Goal: Task Accomplishment & Management: Use online tool/utility

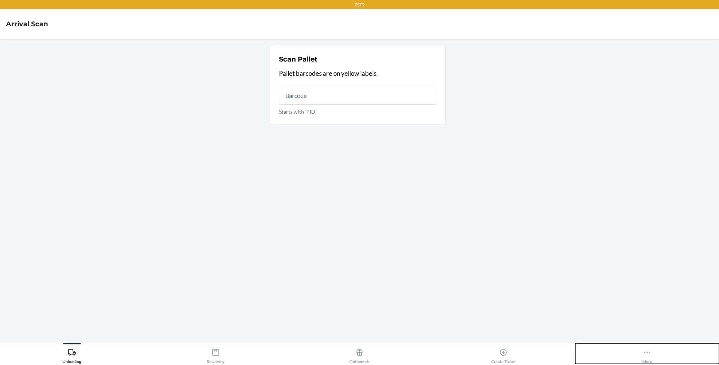
click at [643, 355] on div "More" at bounding box center [648, 354] width 10 height 19
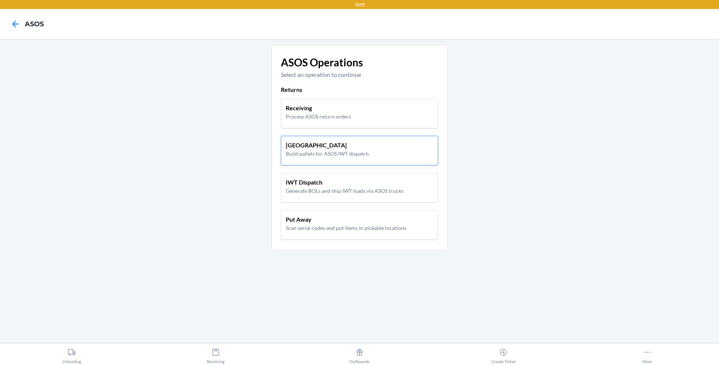
click at [365, 147] on p "[GEOGRAPHIC_DATA]" at bounding box center [327, 144] width 83 height 9
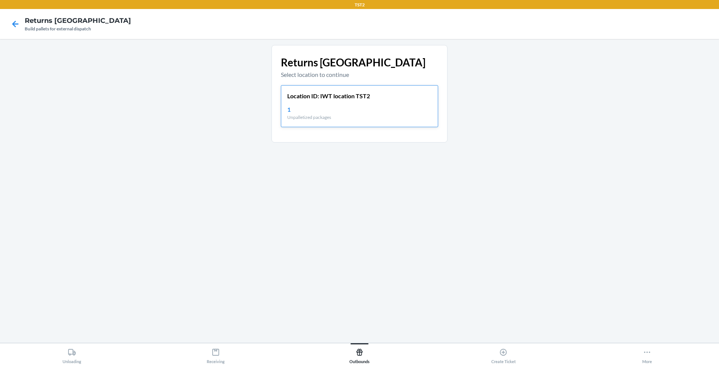
click at [359, 101] on div "Location ID: IWT location TST2 1 Unpalletized packages" at bounding box center [359, 106] width 157 height 42
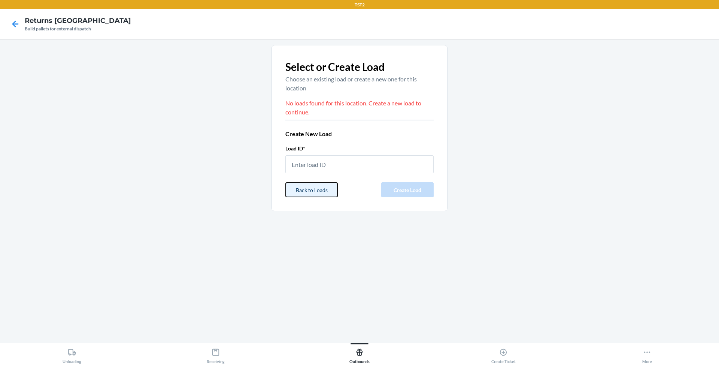
click at [311, 185] on button "Back to Loads" at bounding box center [311, 189] width 52 height 15
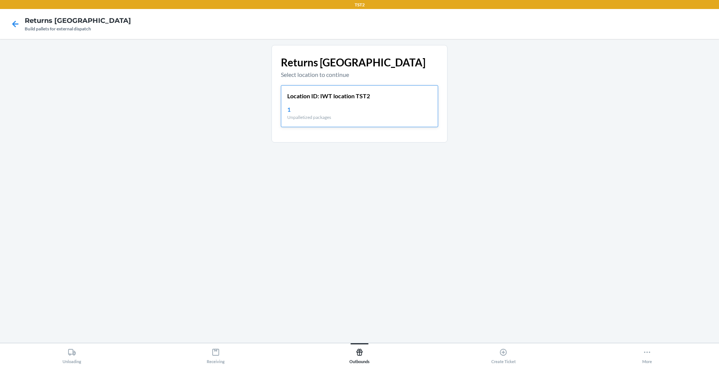
click at [330, 100] on p "Location ID: IWT location TST2" at bounding box center [328, 95] width 83 height 9
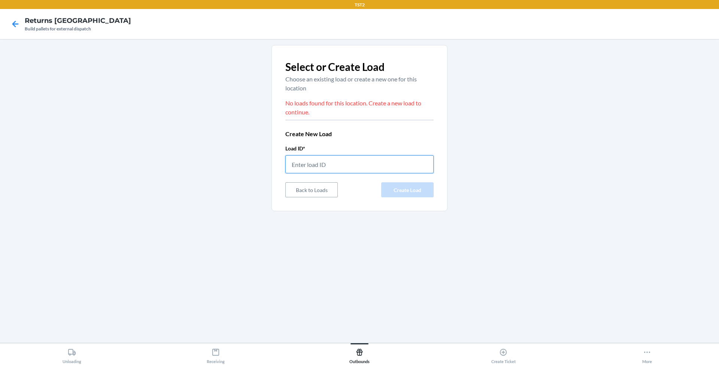
click at [339, 159] on input "text" at bounding box center [359, 164] width 148 height 18
type input "testloadasos2"
click at [393, 196] on button "Create Load" at bounding box center [407, 189] width 52 height 15
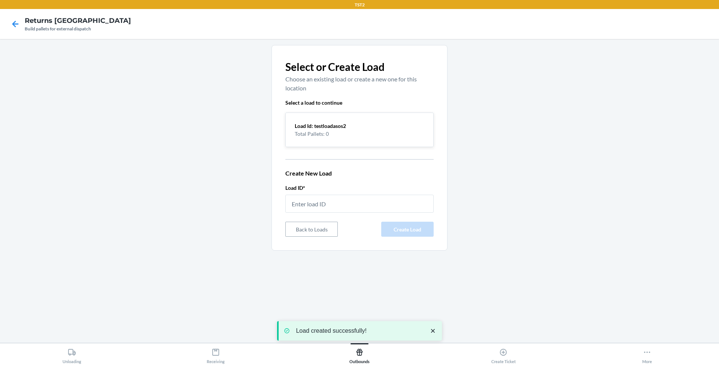
click at [372, 135] on p "Total Pallets: 0" at bounding box center [360, 134] width 130 height 8
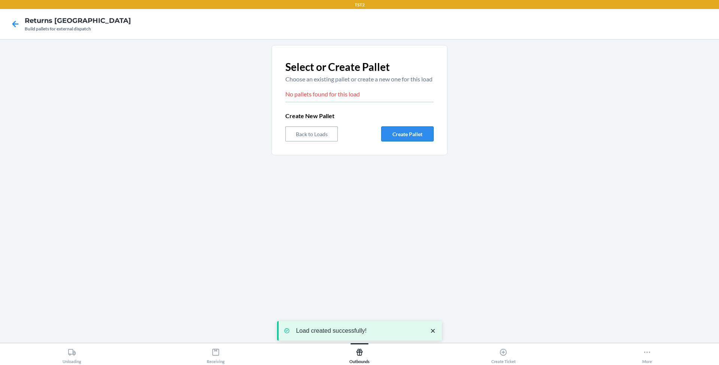
click at [407, 141] on button "Create Pallet" at bounding box center [407, 133] width 52 height 15
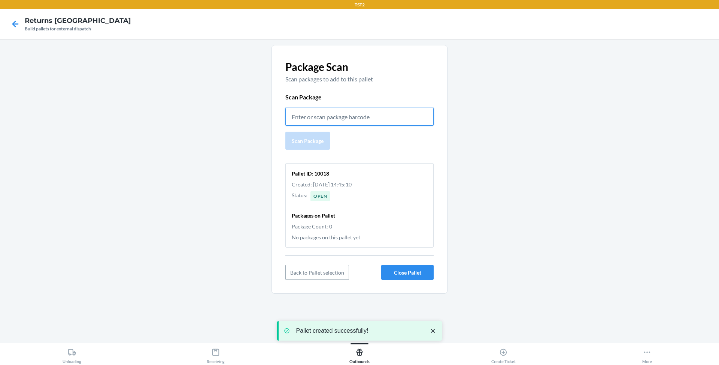
click at [370, 121] on input "text" at bounding box center [359, 117] width 148 height 18
paste input "58749"
type input "58749"
click at [307, 139] on button "Scan Package" at bounding box center [307, 141] width 45 height 18
click at [433, 333] on icon "close toast" at bounding box center [432, 330] width 7 height 7
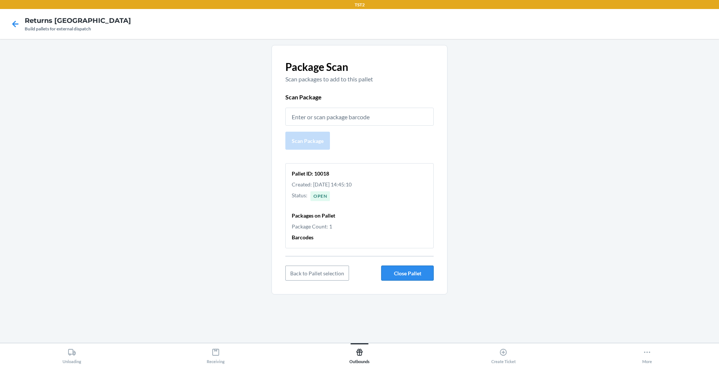
click at [418, 272] on button "Close Pallet" at bounding box center [407, 272] width 52 height 15
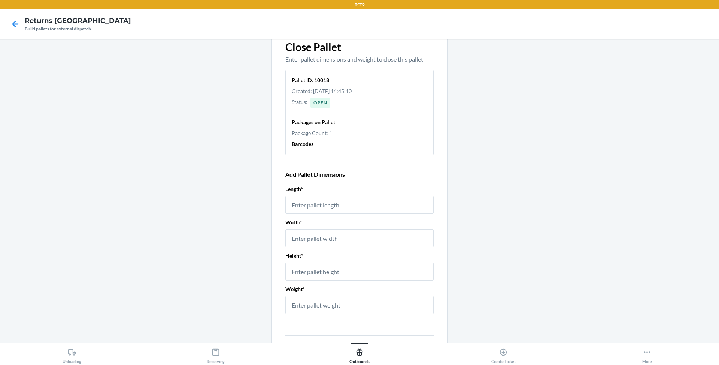
scroll to position [52, 0]
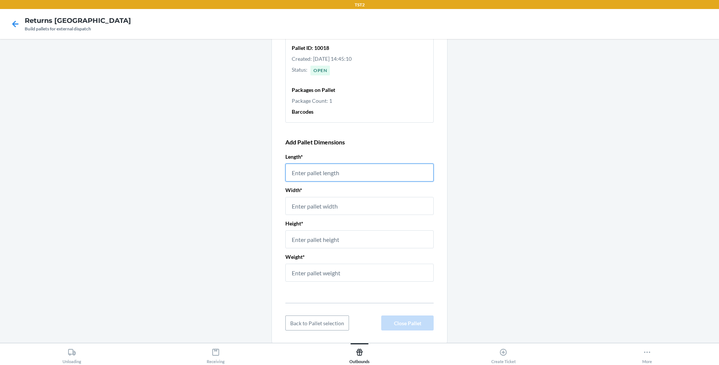
click at [385, 163] on input "number" at bounding box center [359, 172] width 148 height 18
type input "34"
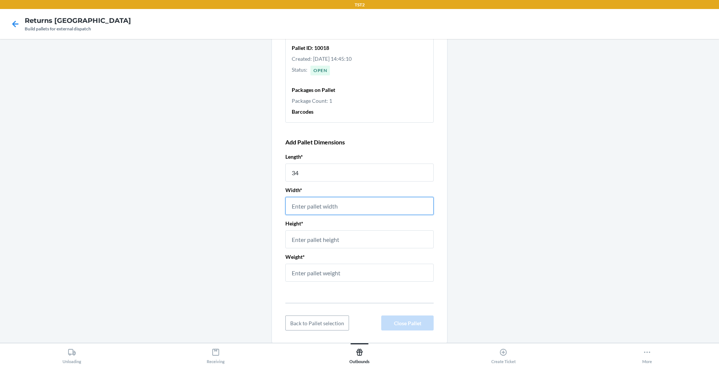
click at [367, 204] on input "number" at bounding box center [359, 206] width 148 height 18
type input "43"
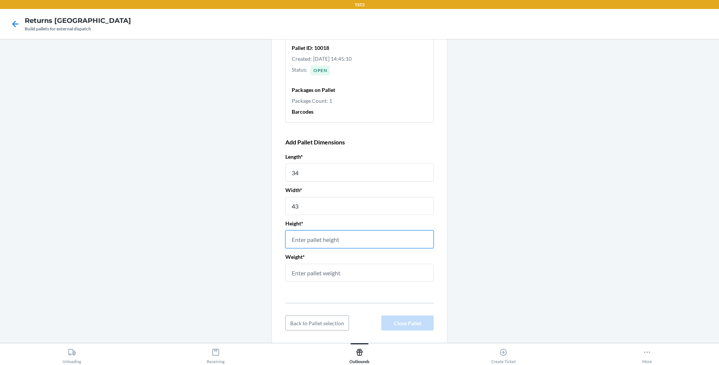
click at [357, 245] on input "number" at bounding box center [359, 239] width 148 height 18
type input "23"
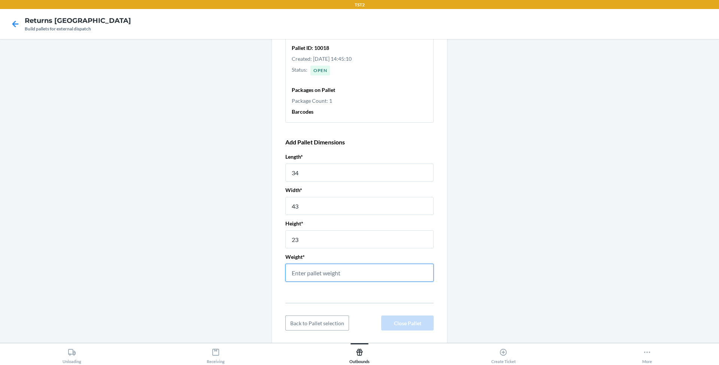
click at [344, 273] on input "number" at bounding box center [359, 272] width 148 height 18
type input "355"
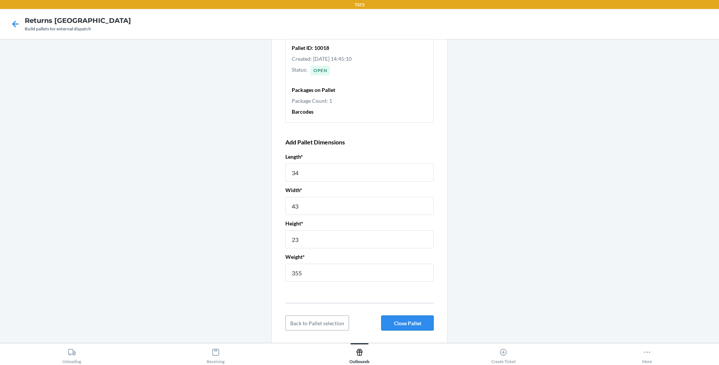
click at [409, 321] on button "Close Pallet" at bounding box center [407, 322] width 52 height 15
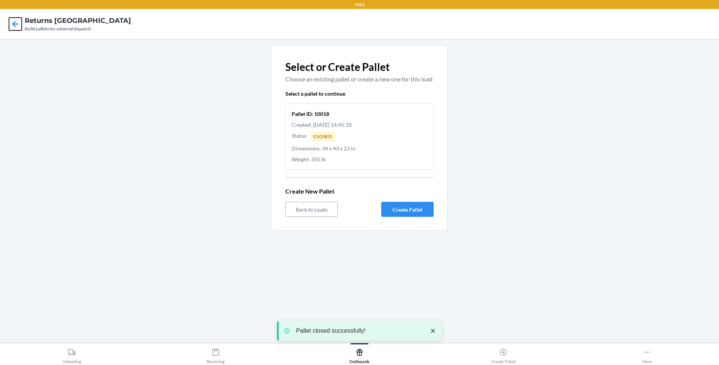
click at [12, 28] on icon at bounding box center [15, 24] width 13 height 13
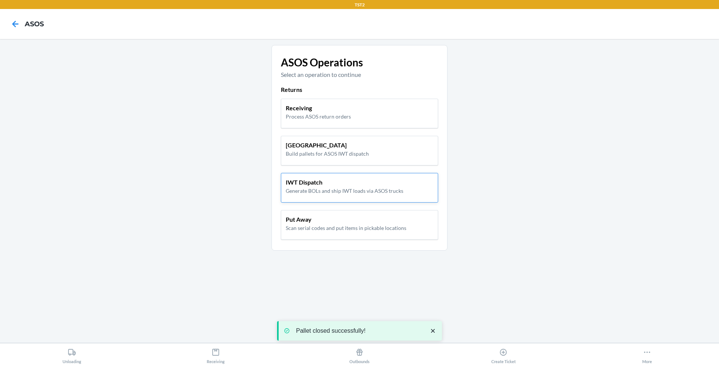
click at [373, 193] on p "Generate BOLs and ship IWT loads via ASOS trucks" at bounding box center [345, 191] width 118 height 8
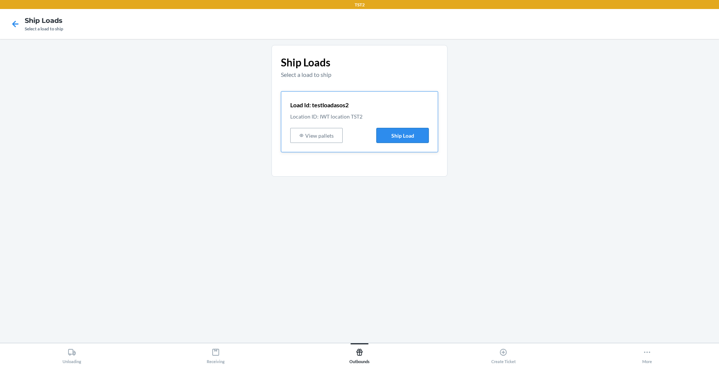
click at [398, 134] on button "Ship Load" at bounding box center [403, 135] width 52 height 15
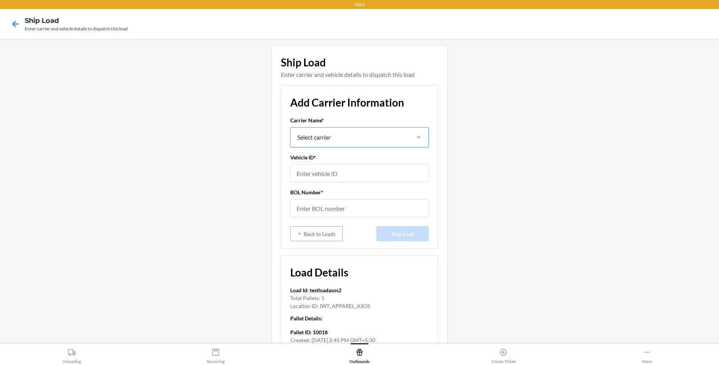
click at [395, 137] on div "Select carrier" at bounding box center [350, 136] width 118 height 19
click at [297, 137] on input "Select carrier" at bounding box center [297, 137] width 1 height 9
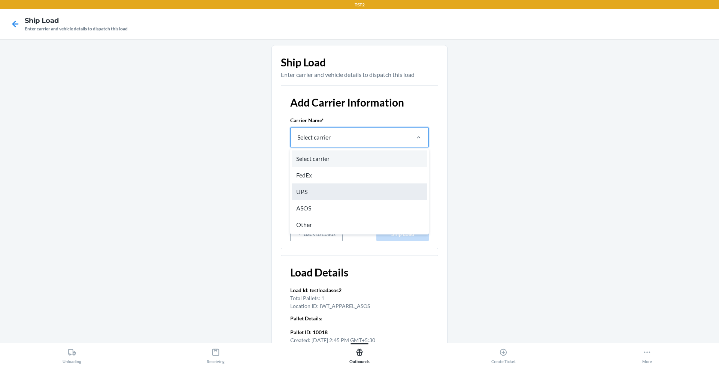
click at [377, 197] on div "UPS" at bounding box center [360, 191] width 136 height 16
click at [297, 142] on input "option UPS focused, 3 of 5. 5 results available. Use Up and Down to choose opti…" at bounding box center [297, 137] width 1 height 9
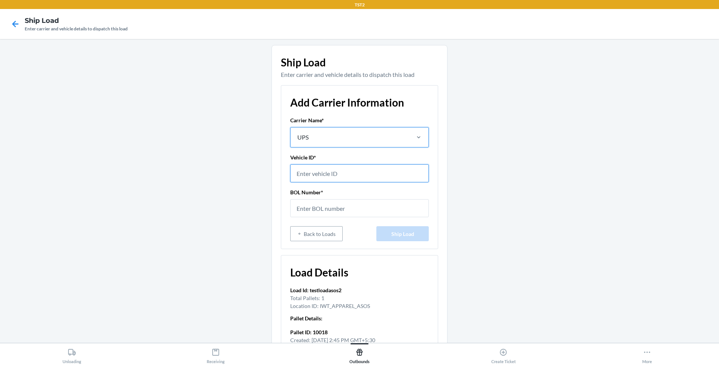
click at [368, 178] on input "text" at bounding box center [359, 173] width 139 height 18
type input "testvehicleforasos"
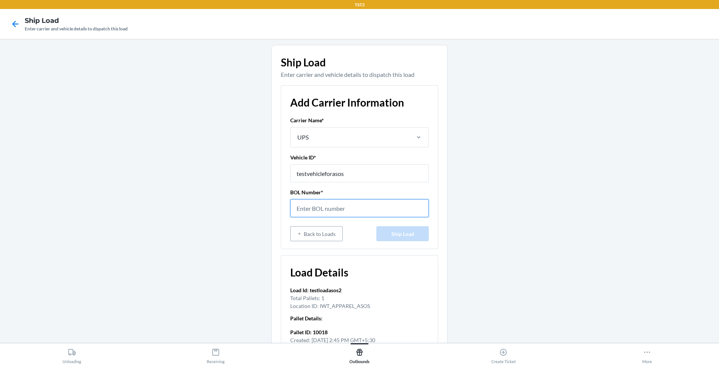
click at [362, 210] on input "text" at bounding box center [359, 208] width 139 height 18
type input "BOLW3ER34T5Y6"
click at [418, 235] on button "Ship Load" at bounding box center [403, 233] width 52 height 15
